Goal: Check status: Check status

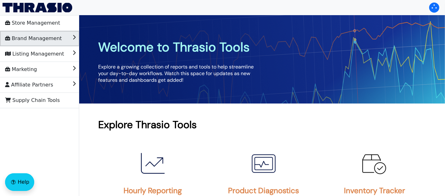
click at [55, 42] on span "Brand Management" at bounding box center [33, 39] width 57 height 10
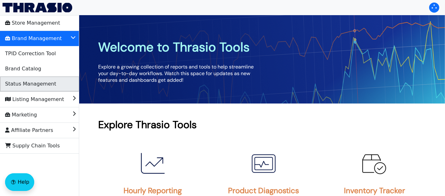
click at [46, 84] on span "Status Management" at bounding box center [30, 84] width 51 height 10
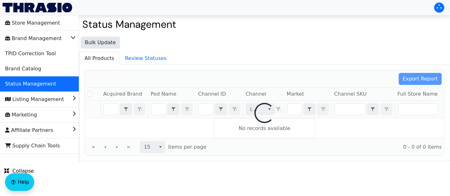
checkbox input "false"
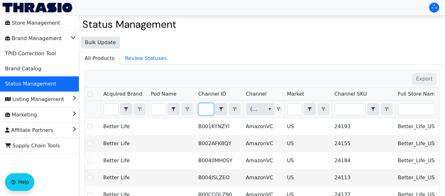
click at [210, 110] on input "Filter" at bounding box center [206, 109] width 15 height 11
type input "B00BATNAQ"
checkbox input "true"
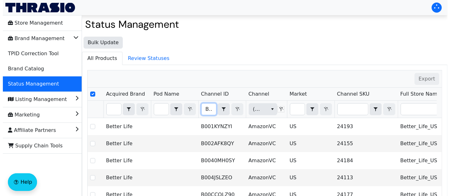
scroll to position [0, 20]
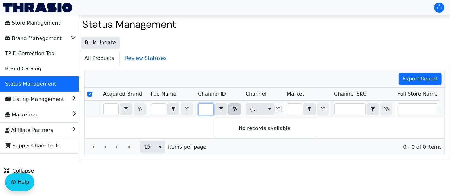
type input "B00BATNAQ"
click at [233, 103] on button "Filter" at bounding box center [234, 109] width 12 height 12
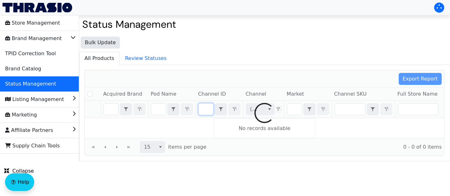
checkbox input "false"
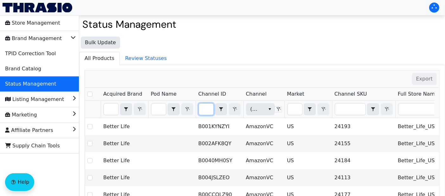
type input "B00BATNAQ"
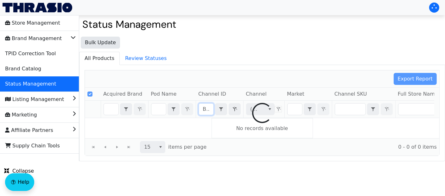
checkbox input "true"
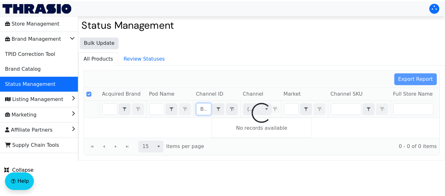
scroll to position [0, 20]
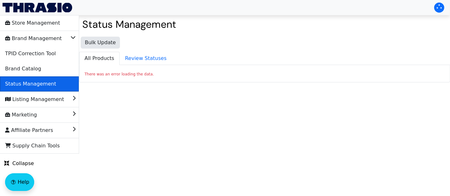
click at [34, 84] on span "Status Management" at bounding box center [30, 84] width 51 height 10
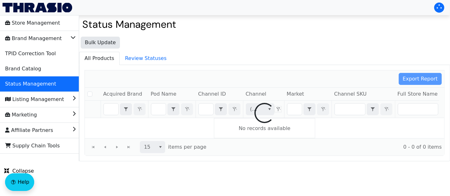
checkbox input "false"
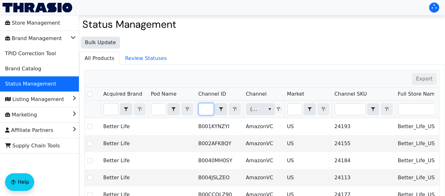
type input "B0C2FMZMHP"
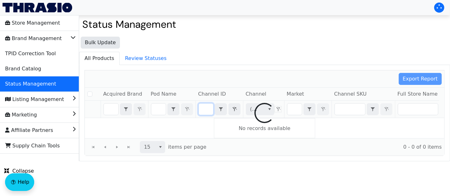
checkbox input "false"
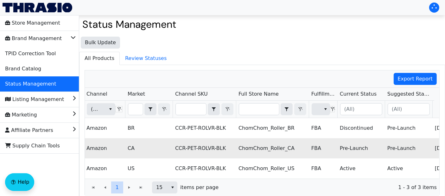
scroll to position [0, 161]
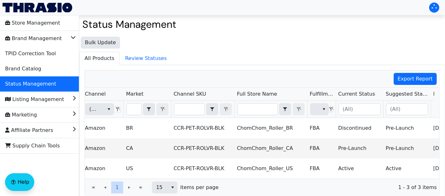
type input "B0C2FMZMHP"
